Goal: Task Accomplishment & Management: Manage account settings

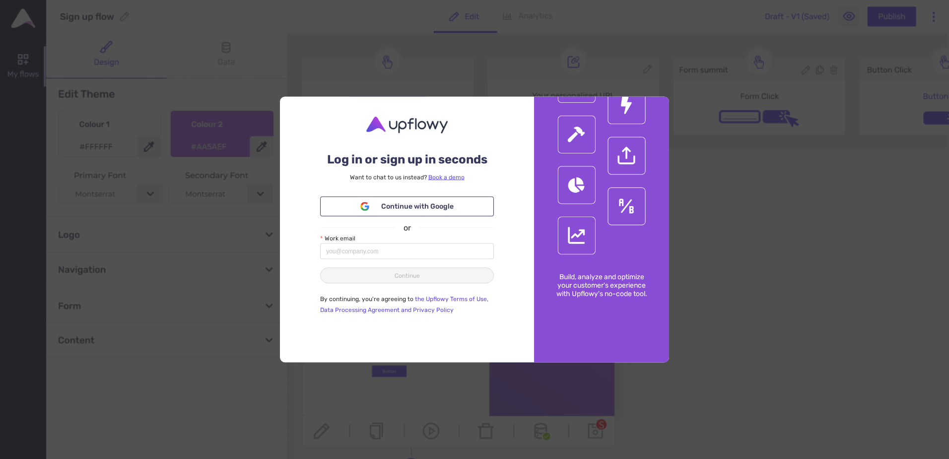
click at [208, 258] on div "Log in or sign up in seconds Want to chat to [GEOGRAPHIC_DATA] instead? Book a …" at bounding box center [474, 229] width 949 height 459
click at [389, 257] on input "Work email" at bounding box center [407, 251] width 174 height 16
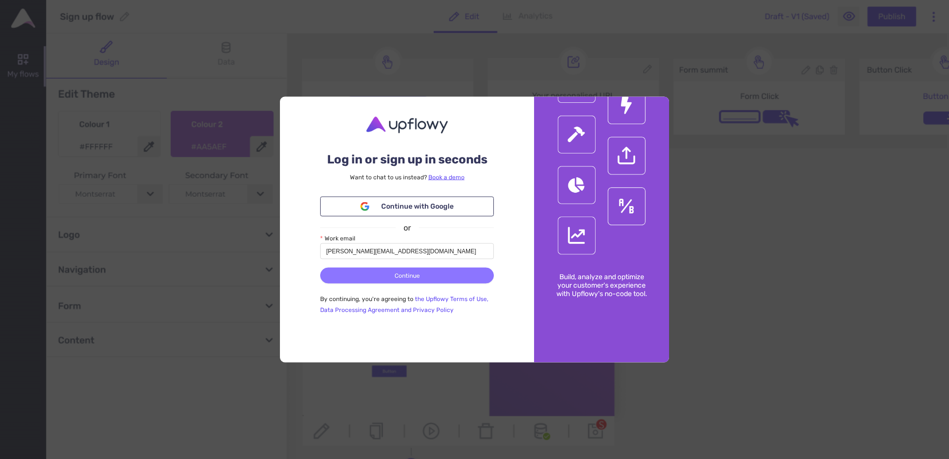
click at [404, 273] on span "Continue" at bounding box center [407, 275] width 25 height 9
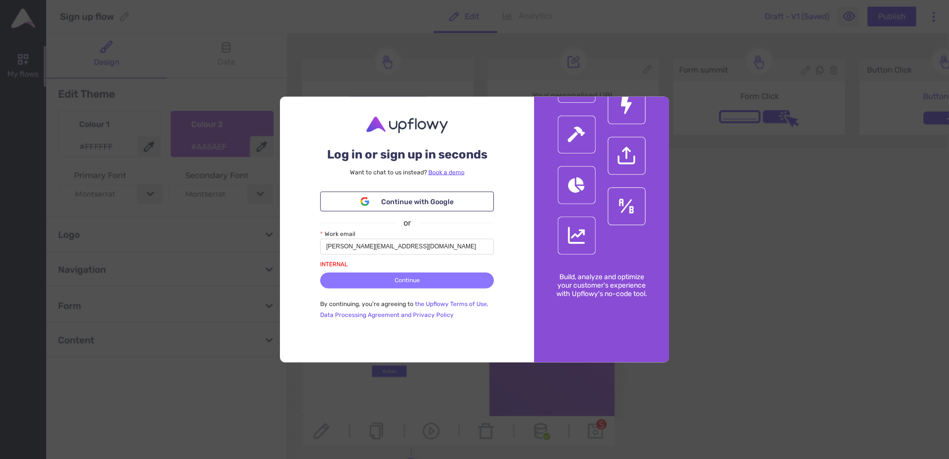
click at [432, 281] on button "Continue" at bounding box center [407, 280] width 174 height 16
click at [325, 246] on input "[PERSON_NAME][EMAIL_ADDRESS][DOMAIN_NAME]" at bounding box center [407, 246] width 174 height 16
click at [415, 251] on input "[PERSON_NAME][EMAIL_ADDRESS][DOMAIN_NAME]" at bounding box center [407, 246] width 174 height 16
click at [514, 215] on div "Log in or sign up in seconds Want to chat to [GEOGRAPHIC_DATA] instead? Book a …" at bounding box center [407, 230] width 254 height 266
click at [443, 286] on button "Continue" at bounding box center [407, 280] width 174 height 16
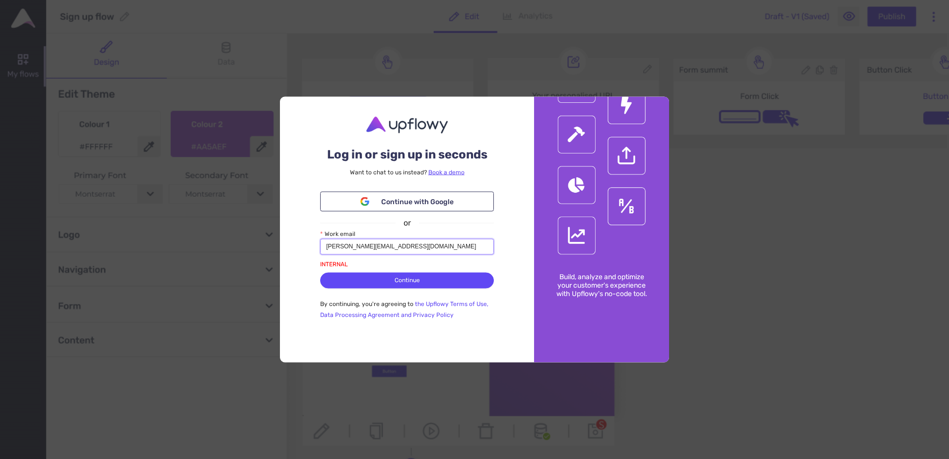
click at [327, 252] on input "[PERSON_NAME][EMAIL_ADDRESS][DOMAIN_NAME]" at bounding box center [407, 246] width 174 height 16
click at [326, 247] on input "[PERSON_NAME][EMAIL_ADDRESS][DOMAIN_NAME]" at bounding box center [407, 246] width 174 height 16
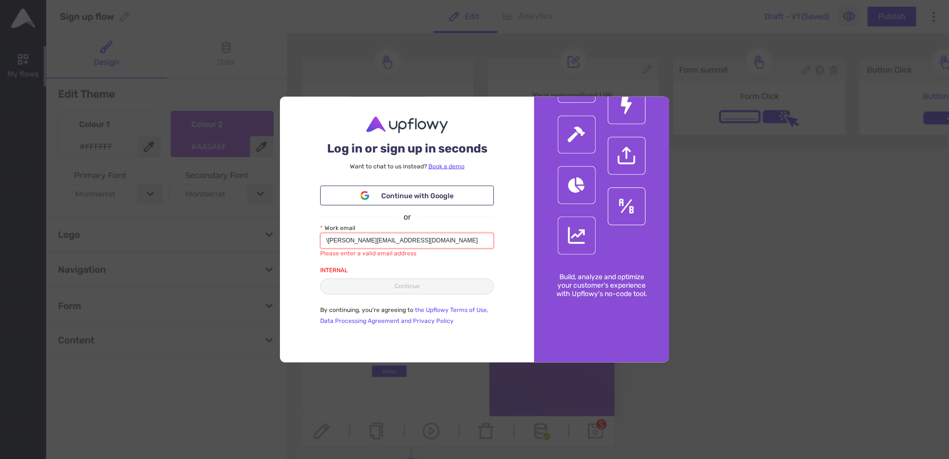
type input "[PERSON_NAME][EMAIL_ADDRESS][DOMAIN_NAME]"
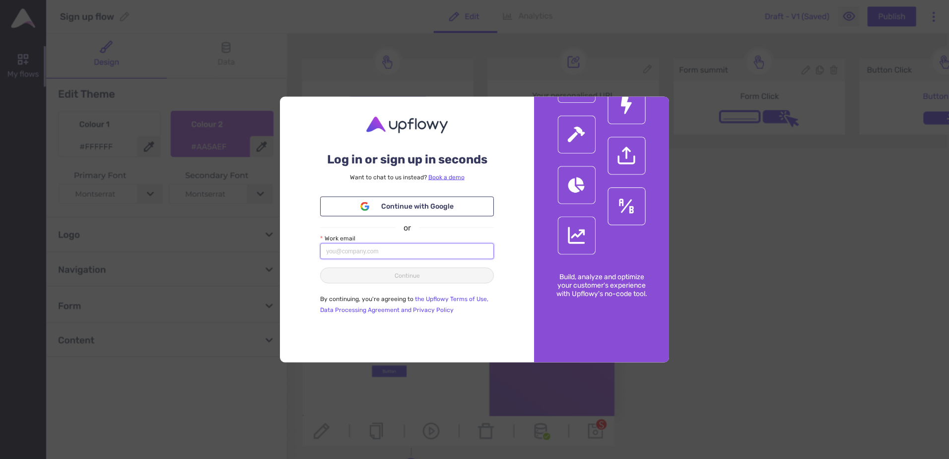
click at [433, 253] on input "Work email" at bounding box center [407, 251] width 174 height 16
type input "[PERSON_NAME][EMAIL_ADDRESS][DOMAIN_NAME]"
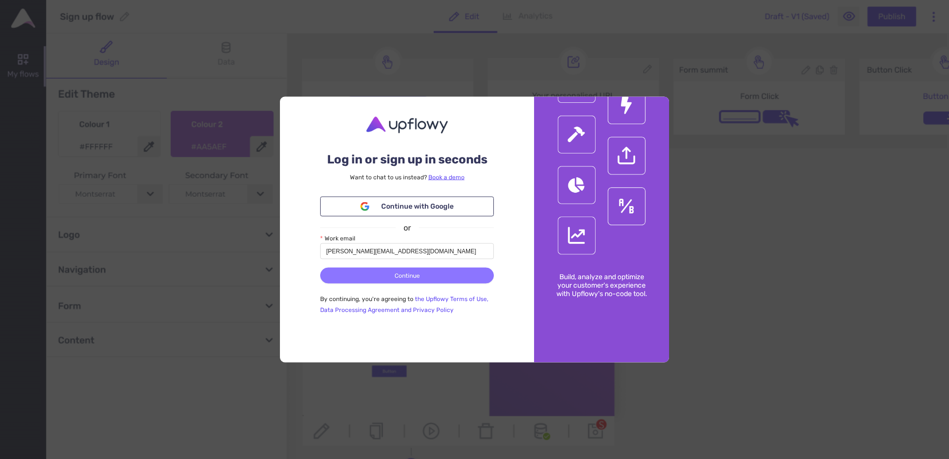
click at [415, 277] on span "Continue" at bounding box center [407, 275] width 25 height 9
